Goal: Information Seeking & Learning: Learn about a topic

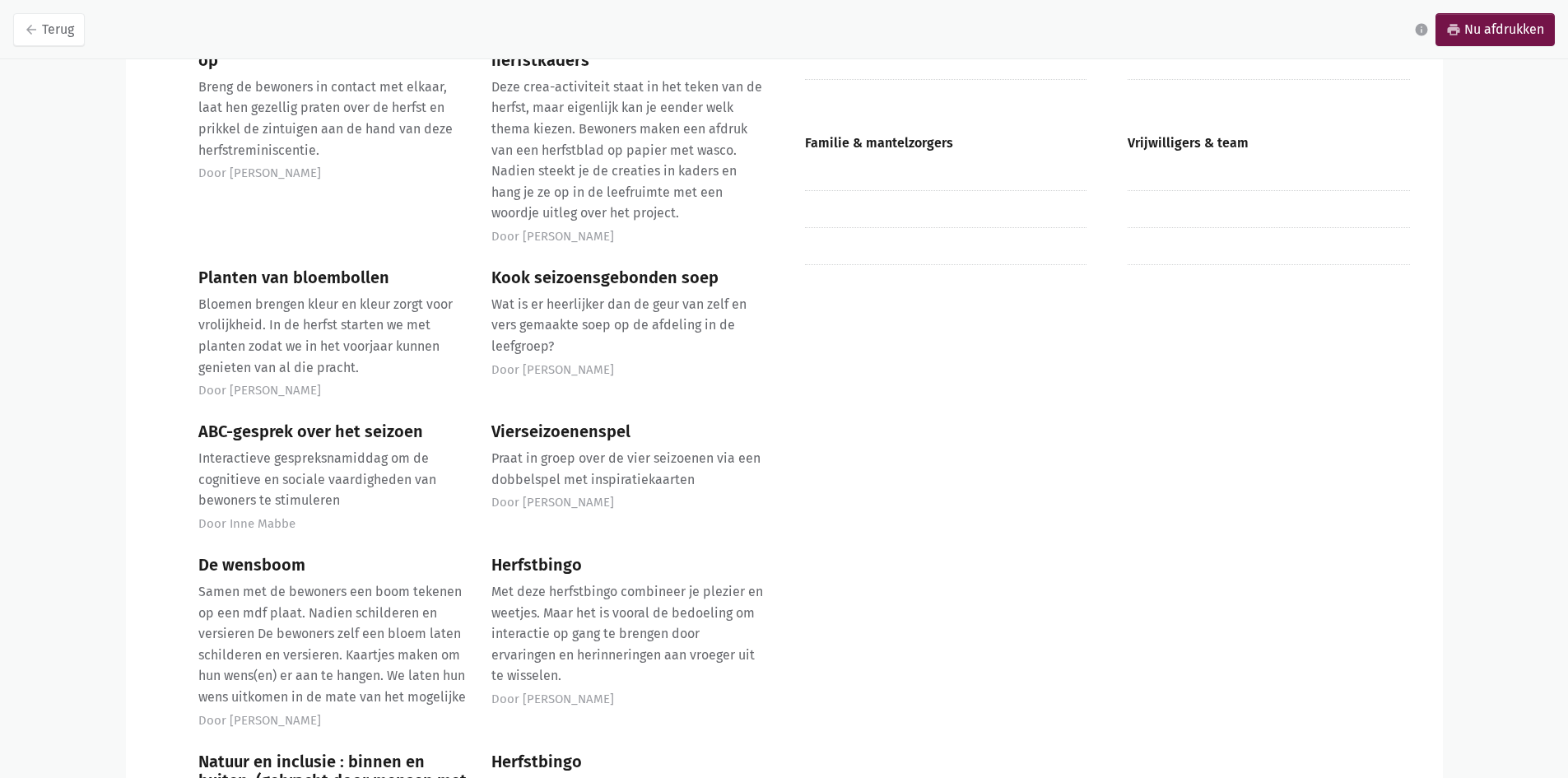
scroll to position [906, 0]
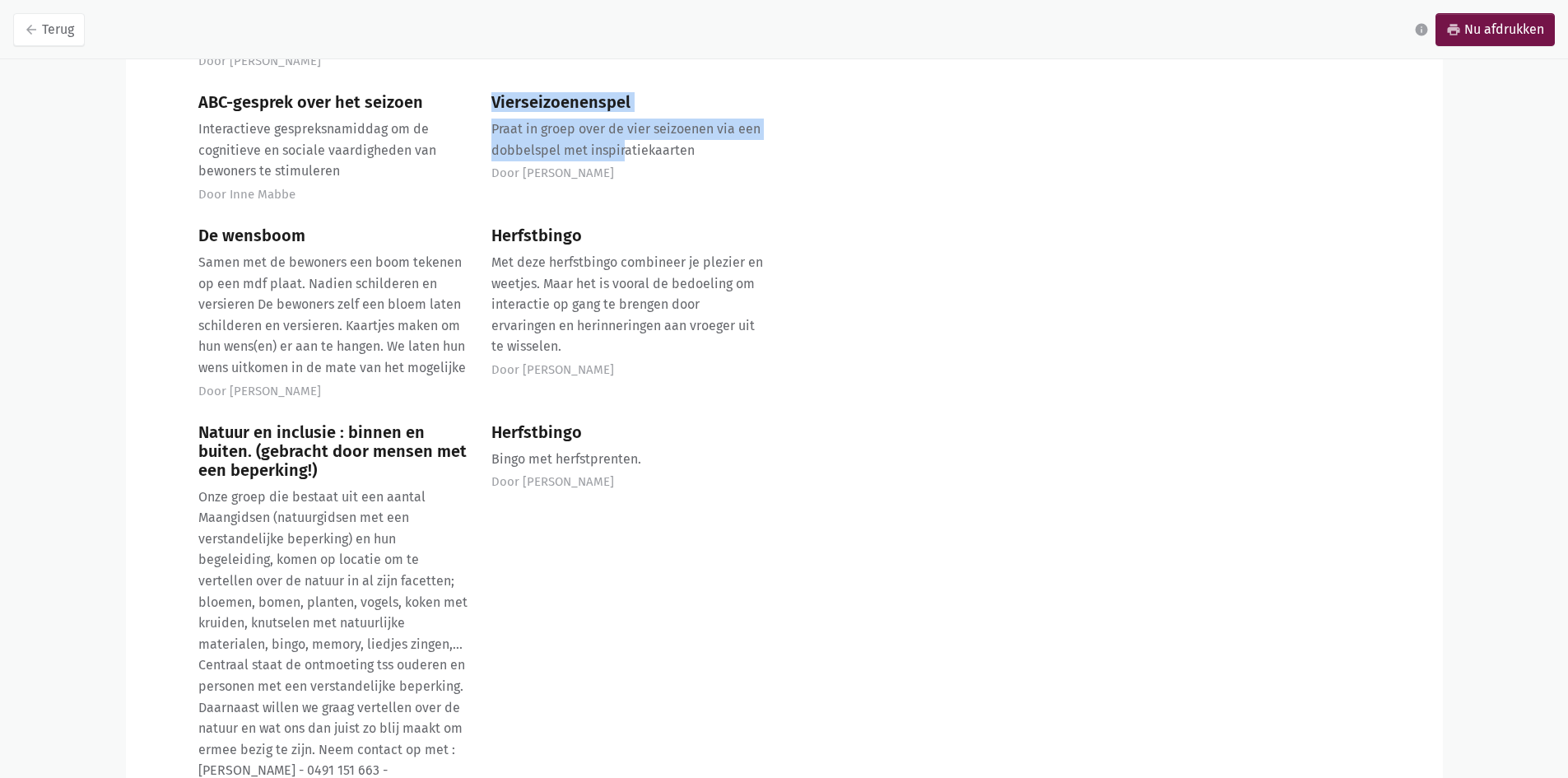
drag, startPoint x: 487, startPoint y: 75, endPoint x: 650, endPoint y: 139, distance: 175.1
click at [629, 139] on div "Vierseizoenenspel Praat in groep over de vier seizoenen via een dobbelspel met …" at bounding box center [627, 150] width 293 height 113
click at [683, 140] on p "Praat in groep over de vier seizoenen via een dobbelspel met inspiratiekaarten" at bounding box center [627, 140] width 272 height 42
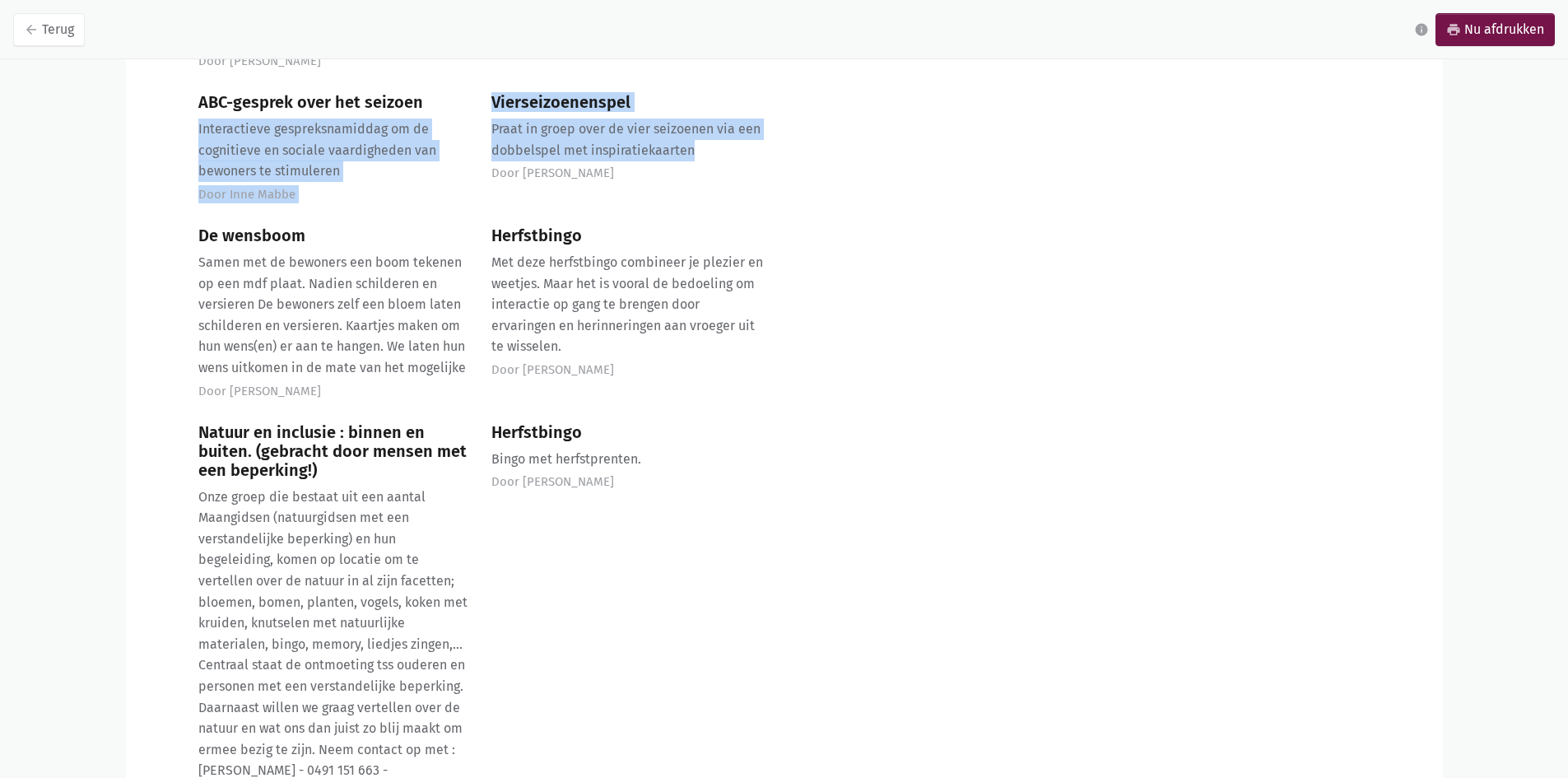
drag, startPoint x: 697, startPoint y: 134, endPoint x: 462, endPoint y: 85, distance: 240.1
click at [462, 85] on div "Haal samen herfst-herinneringen op Breng de bewoners in contact met elkaar, laa…" at bounding box center [480, 341] width 586 height 1275
click at [392, 183] on div "ABC-gesprek over het seizoen Interactieve gespreksnamiddag om de cognitieve en …" at bounding box center [334, 150] width 293 height 113
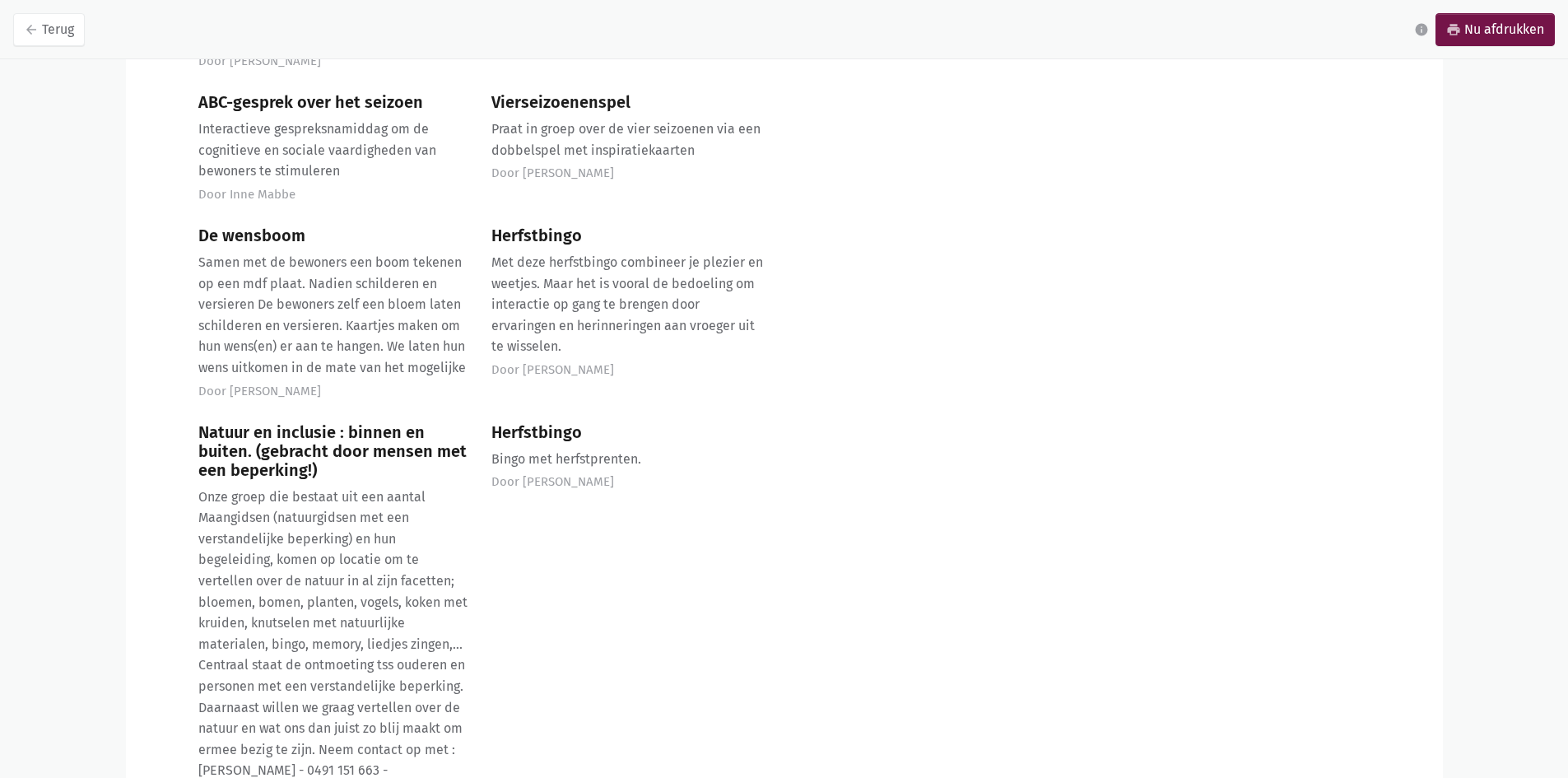
click at [786, 180] on div "Jouw ideeën voor [PERSON_NAME] Actieve bewonersgroep Passieve bewonersgroep Fam…" at bounding box center [1107, 239] width 646 height 1569
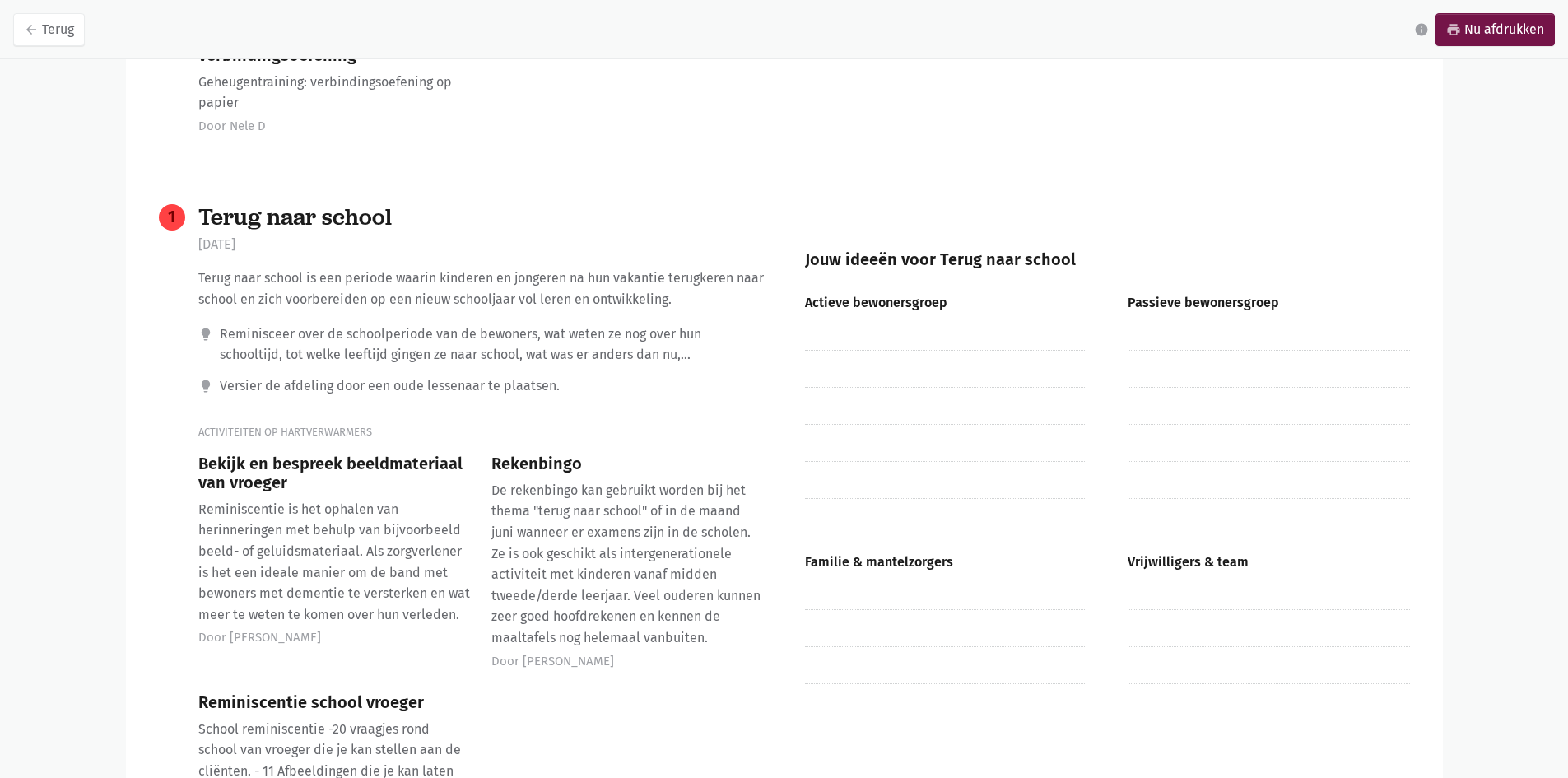
scroll to position [1811, 0]
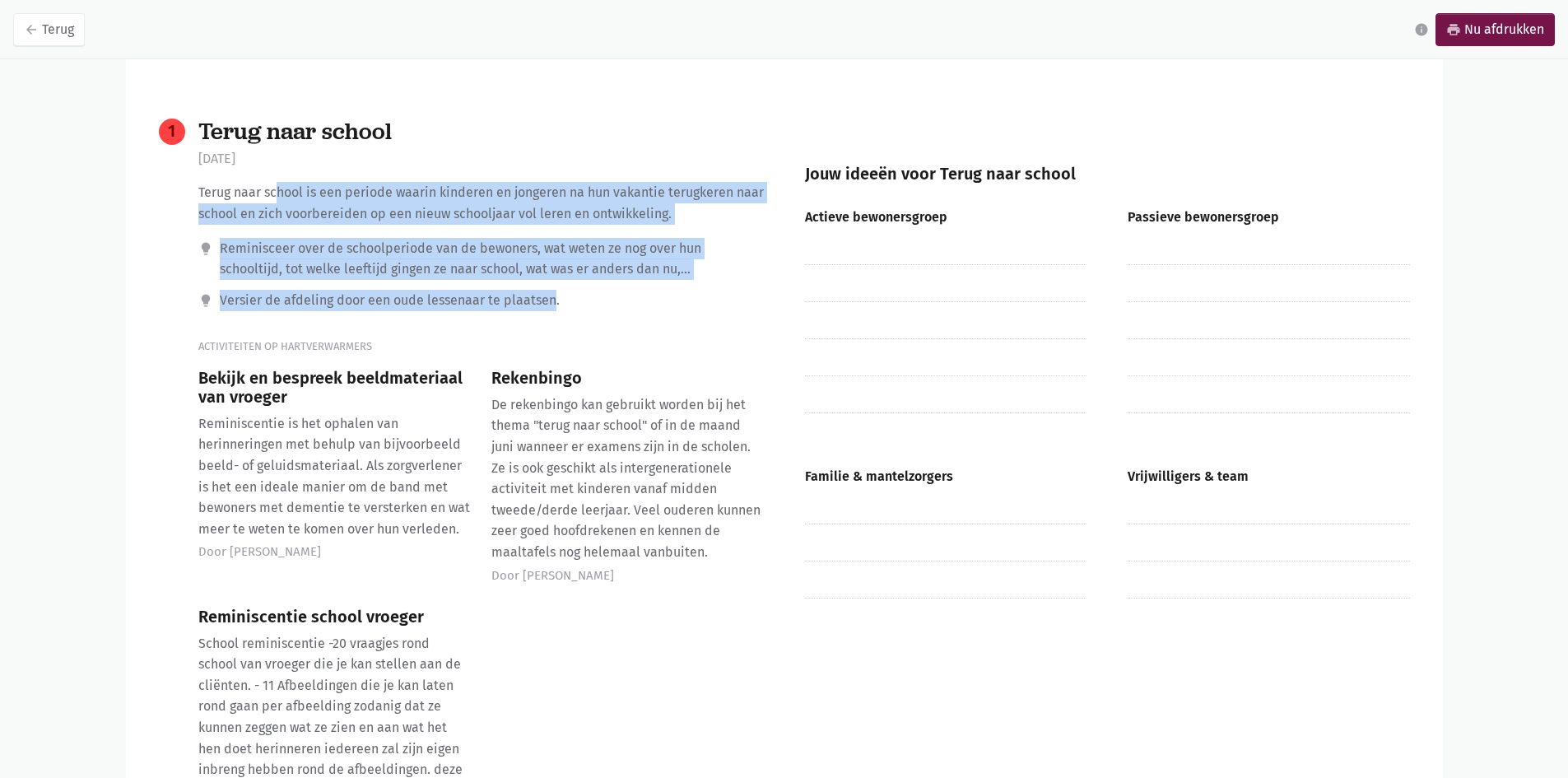
drag, startPoint x: 551, startPoint y: 281, endPoint x: 178, endPoint y: 176, distance: 387.5
click at [178, 176] on div "1 Terug naar school [DATE] Terug naar school is een periode waarin kinderen en …" at bounding box center [462, 485] width 605 height 734
